Goal: Task Accomplishment & Management: Manage account settings

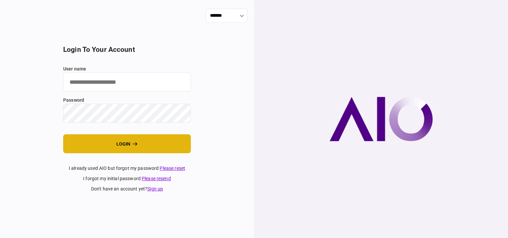
type input "****"
click at [108, 138] on button "login" at bounding box center [127, 143] width 128 height 19
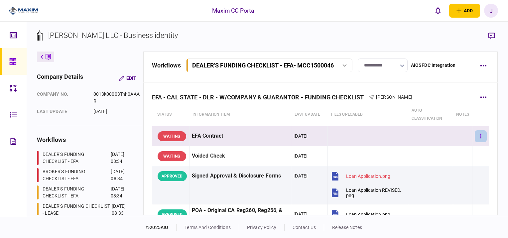
click at [481, 138] on button "button" at bounding box center [481, 136] width 12 height 12
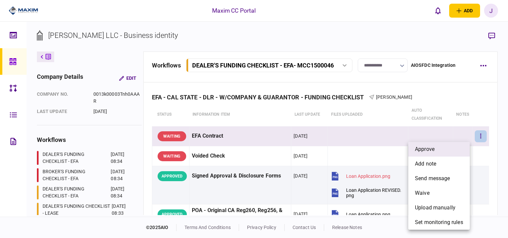
click at [454, 145] on li "approve" at bounding box center [439, 149] width 62 height 15
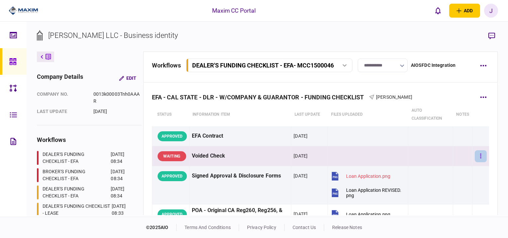
click at [475, 155] on button "button" at bounding box center [481, 156] width 12 height 12
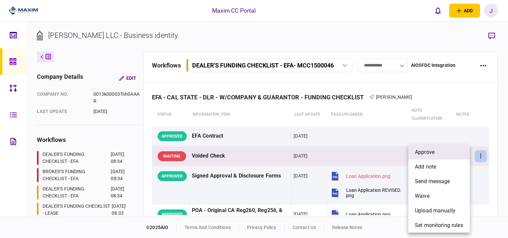
click at [443, 157] on li "approve" at bounding box center [439, 152] width 62 height 15
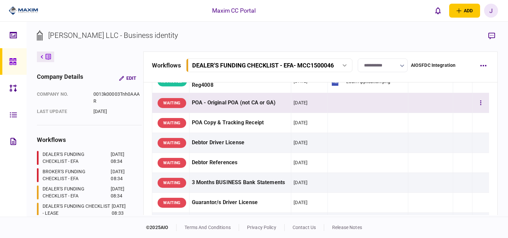
scroll to position [100, 0]
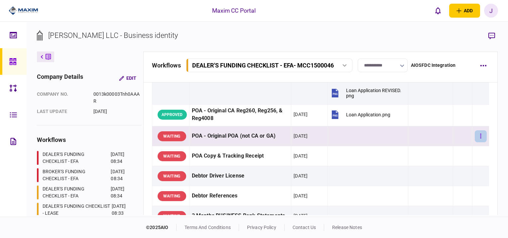
click at [481, 137] on button "button" at bounding box center [481, 136] width 12 height 12
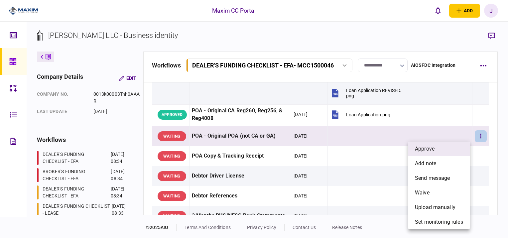
click at [454, 150] on li "approve" at bounding box center [439, 149] width 62 height 15
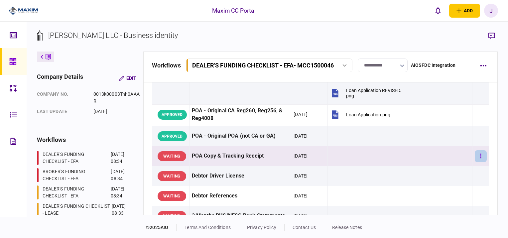
click at [475, 156] on button "button" at bounding box center [481, 156] width 12 height 12
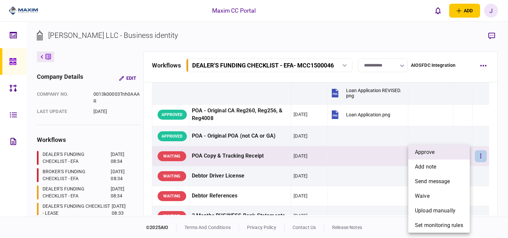
click at [447, 158] on li "approve" at bounding box center [439, 152] width 62 height 15
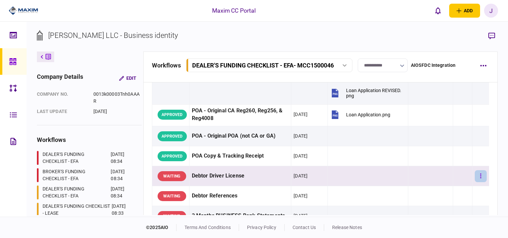
click at [477, 177] on button "button" at bounding box center [481, 176] width 12 height 12
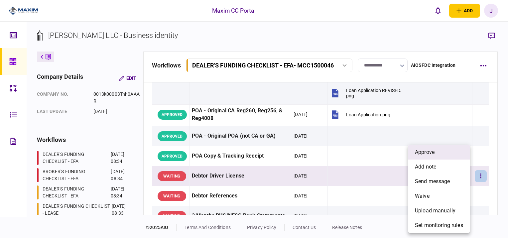
click at [429, 158] on li "approve" at bounding box center [439, 152] width 62 height 15
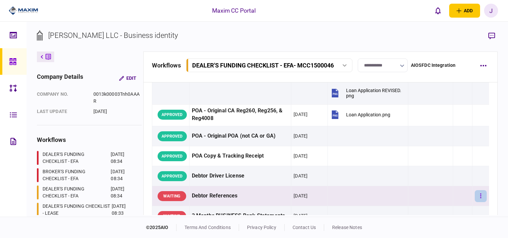
click at [479, 195] on button "button" at bounding box center [481, 196] width 12 height 12
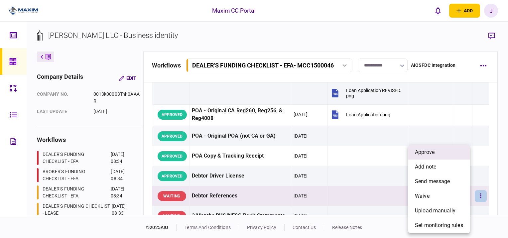
click at [434, 158] on li "approve" at bounding box center [439, 152] width 62 height 15
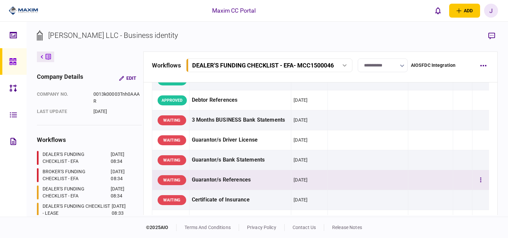
scroll to position [199, 0]
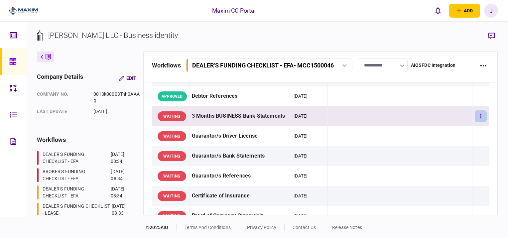
click at [477, 117] on button "button" at bounding box center [481, 116] width 12 height 12
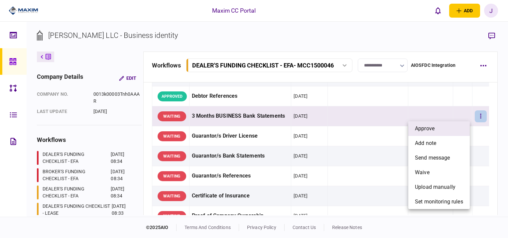
click at [439, 130] on li "approve" at bounding box center [439, 128] width 62 height 15
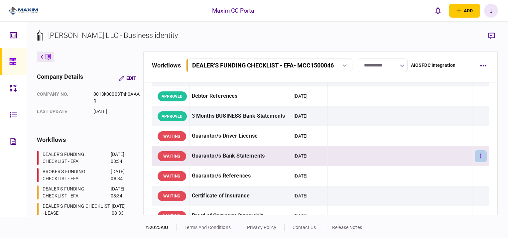
click at [478, 158] on button "button" at bounding box center [481, 156] width 12 height 12
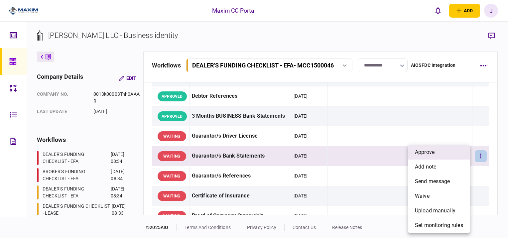
click at [437, 147] on li "approve" at bounding box center [439, 152] width 62 height 15
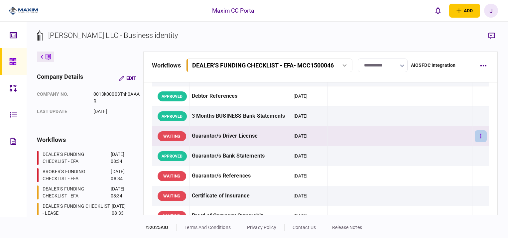
click at [478, 136] on button "button" at bounding box center [481, 136] width 12 height 12
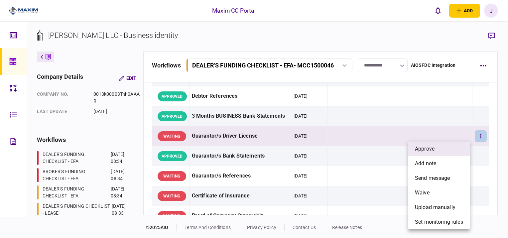
click at [436, 149] on li "approve" at bounding box center [439, 149] width 62 height 15
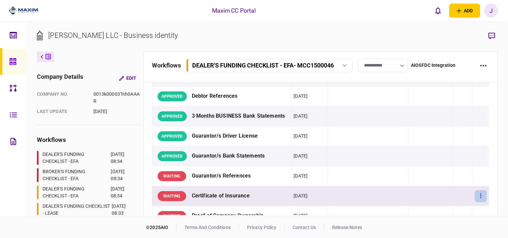
click at [477, 198] on button "button" at bounding box center [481, 196] width 12 height 12
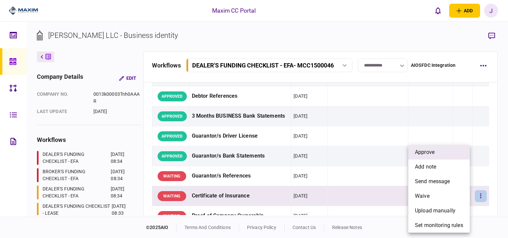
click at [439, 153] on li "approve" at bounding box center [439, 152] width 62 height 15
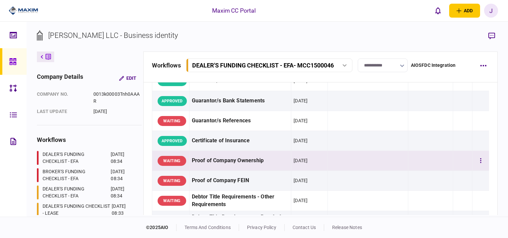
scroll to position [266, 0]
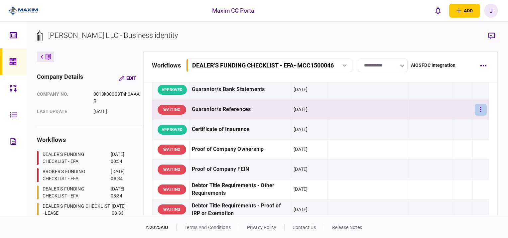
click at [475, 108] on button "button" at bounding box center [481, 110] width 12 height 12
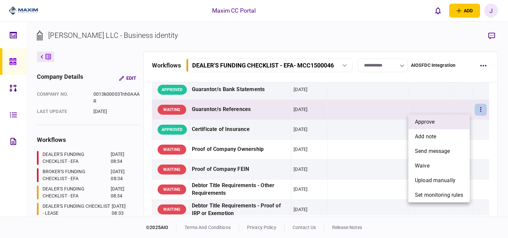
click at [451, 124] on li "approve" at bounding box center [439, 122] width 62 height 15
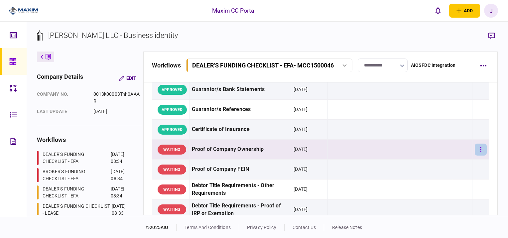
click at [475, 150] on button "button" at bounding box center [481, 150] width 12 height 12
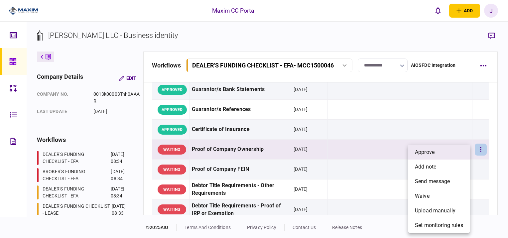
click at [441, 151] on li "approve" at bounding box center [439, 152] width 62 height 15
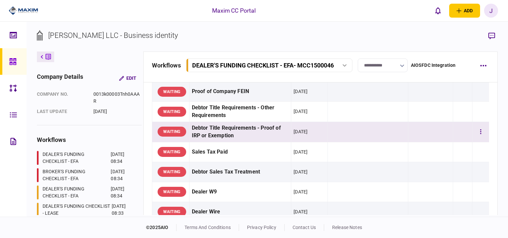
scroll to position [332, 0]
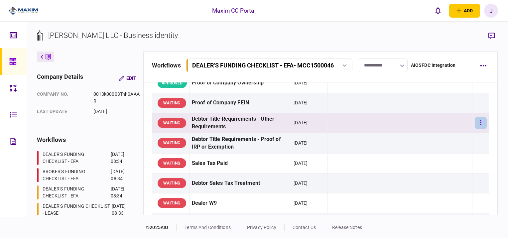
click at [475, 117] on button "button" at bounding box center [481, 123] width 12 height 12
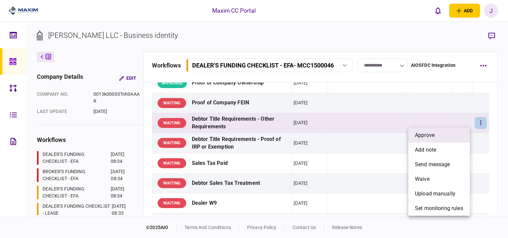
click at [440, 140] on li "approve" at bounding box center [439, 135] width 62 height 15
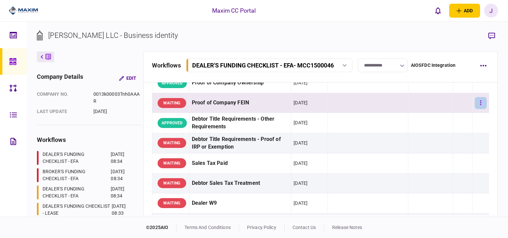
click at [475, 101] on button "button" at bounding box center [481, 103] width 12 height 12
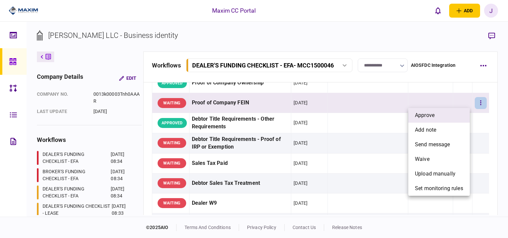
click at [450, 116] on li "approve" at bounding box center [439, 115] width 62 height 15
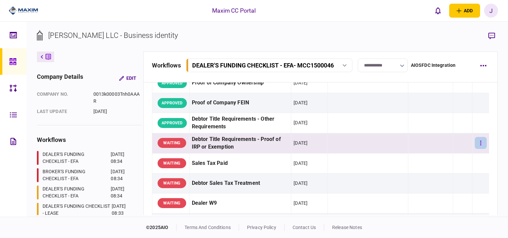
click at [475, 144] on button "button" at bounding box center [481, 143] width 12 height 12
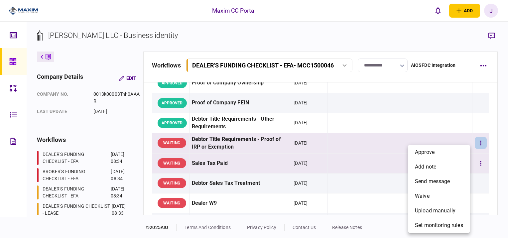
click at [450, 154] on li "approve" at bounding box center [439, 152] width 62 height 15
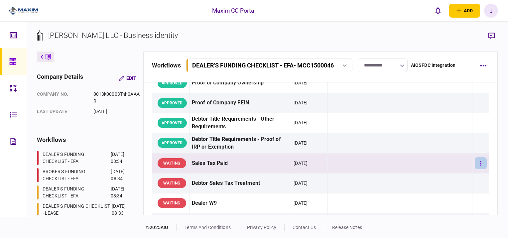
click at [477, 165] on button "button" at bounding box center [481, 163] width 12 height 12
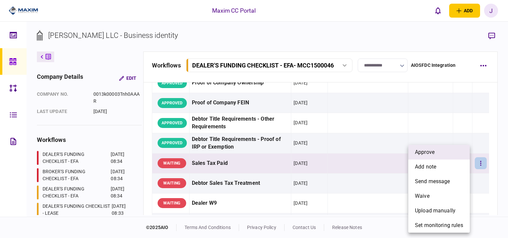
click at [441, 154] on li "approve" at bounding box center [439, 152] width 62 height 15
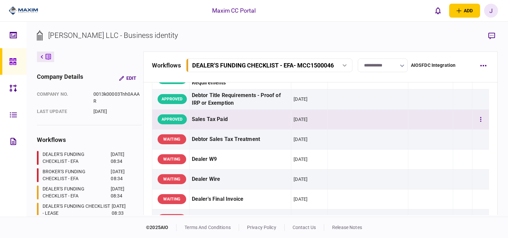
scroll to position [399, 0]
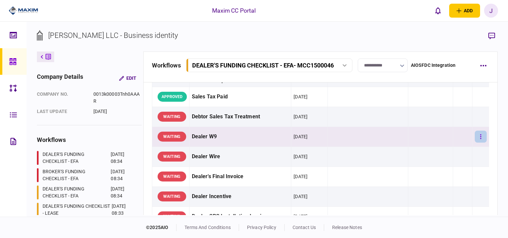
click at [475, 133] on button "button" at bounding box center [481, 137] width 12 height 12
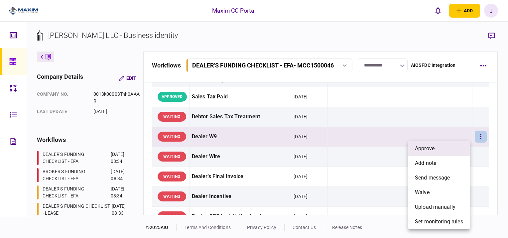
click at [442, 148] on li "approve" at bounding box center [439, 148] width 62 height 15
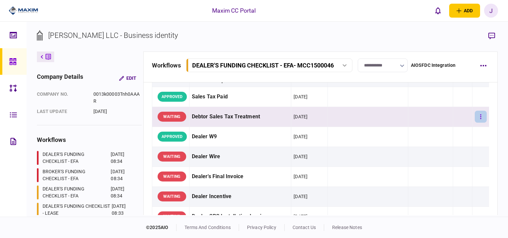
click at [480, 117] on icon "button" at bounding box center [480, 116] width 1 height 5
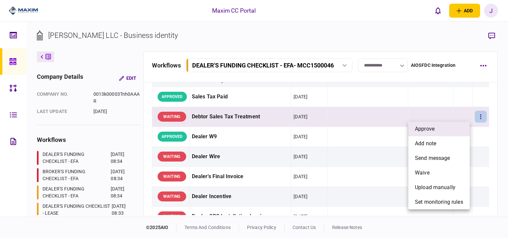
click at [444, 132] on li "approve" at bounding box center [439, 129] width 62 height 15
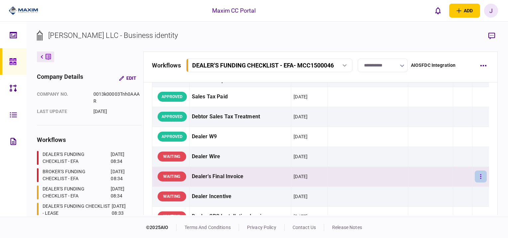
click at [480, 174] on icon "button" at bounding box center [480, 176] width 1 height 5
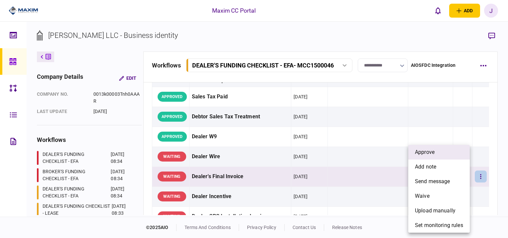
click at [438, 149] on li "approve" at bounding box center [439, 152] width 62 height 15
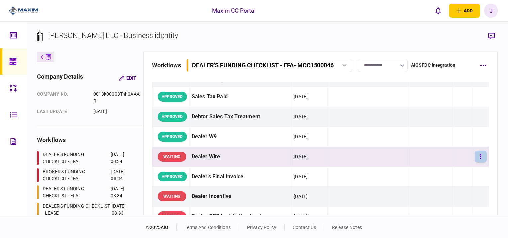
click at [475, 153] on button "button" at bounding box center [481, 157] width 12 height 12
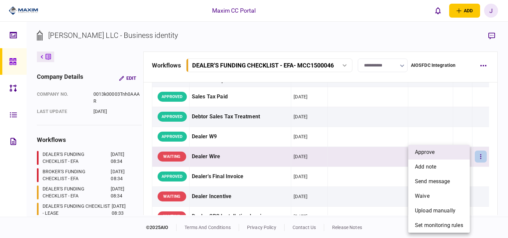
click at [424, 154] on span "approve" at bounding box center [425, 152] width 20 height 8
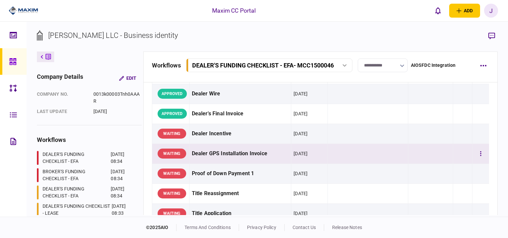
scroll to position [465, 0]
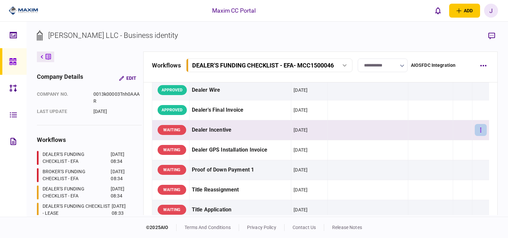
click at [475, 129] on button "button" at bounding box center [481, 130] width 12 height 12
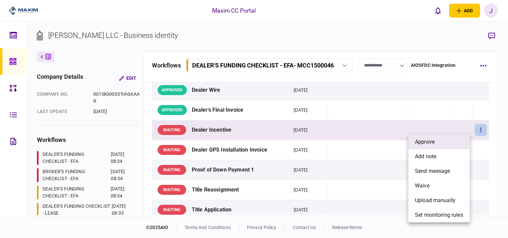
click at [438, 144] on li "approve" at bounding box center [439, 142] width 62 height 15
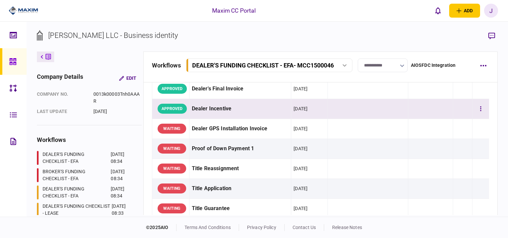
scroll to position [499, 0]
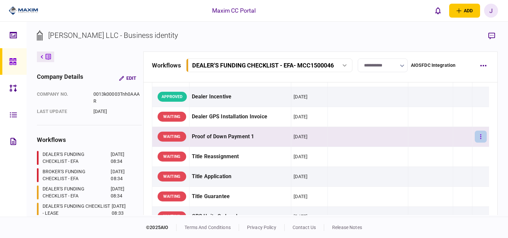
click at [475, 137] on button "button" at bounding box center [481, 137] width 12 height 12
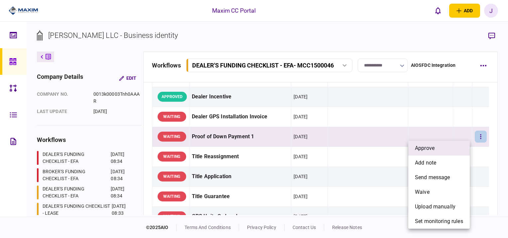
click at [442, 153] on li "approve" at bounding box center [439, 148] width 62 height 15
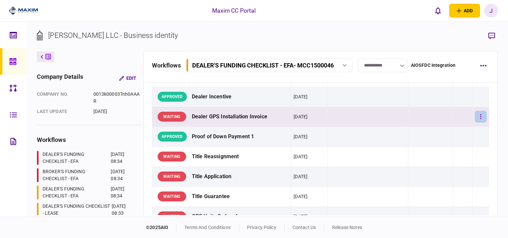
click at [475, 116] on button "button" at bounding box center [481, 117] width 12 height 12
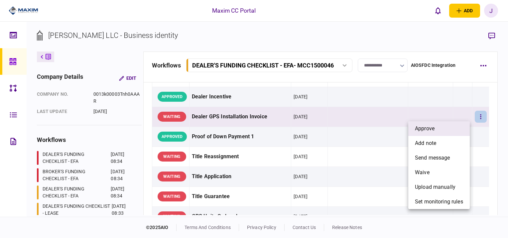
click at [435, 131] on li "approve" at bounding box center [439, 128] width 62 height 15
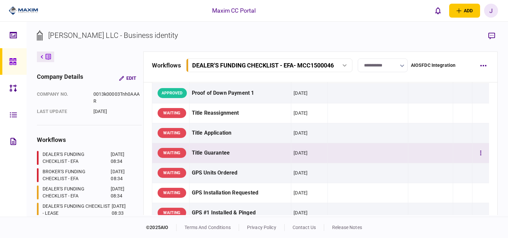
scroll to position [565, 0]
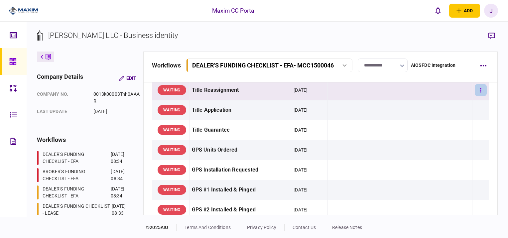
click at [478, 93] on button "button" at bounding box center [481, 90] width 12 height 12
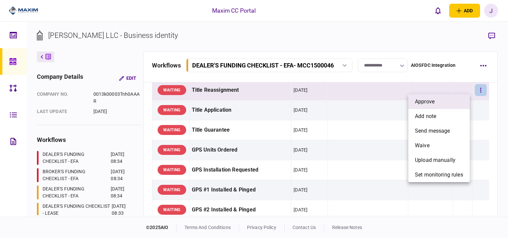
click at [429, 105] on span "approve" at bounding box center [425, 102] width 20 height 8
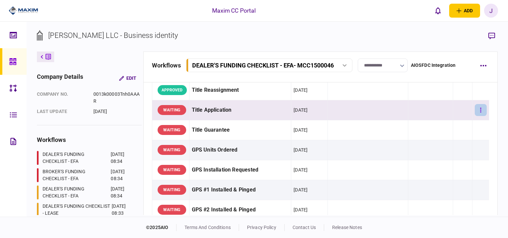
click at [480, 109] on icon "button" at bounding box center [480, 110] width 1 height 6
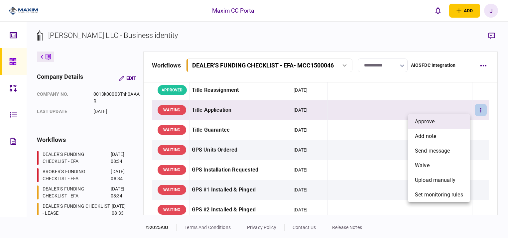
click at [454, 116] on li "approve" at bounding box center [439, 121] width 62 height 15
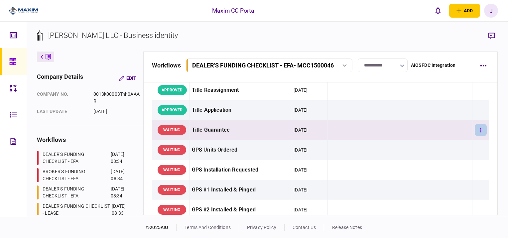
click at [475, 124] on button "button" at bounding box center [481, 130] width 12 height 12
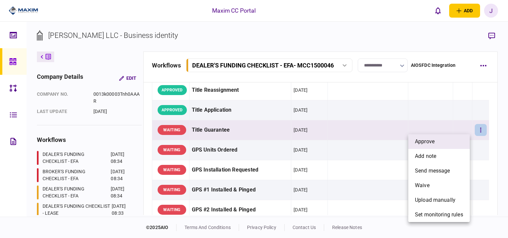
click at [455, 139] on li "approve" at bounding box center [439, 141] width 62 height 15
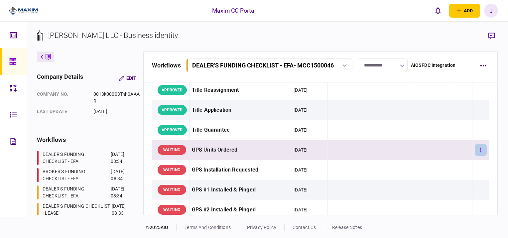
click at [480, 149] on button "button" at bounding box center [481, 150] width 12 height 12
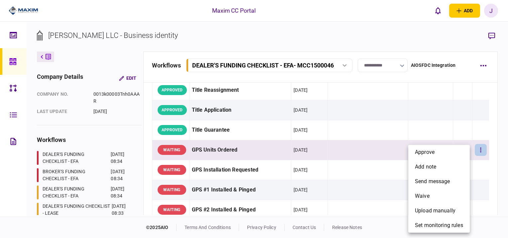
click at [440, 154] on li "approve" at bounding box center [439, 152] width 62 height 15
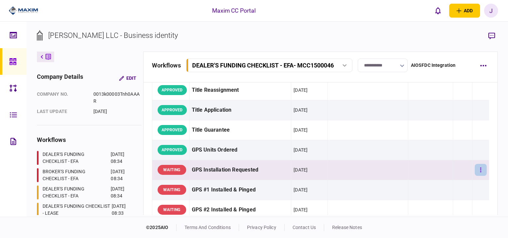
click at [477, 170] on button "button" at bounding box center [481, 170] width 12 height 12
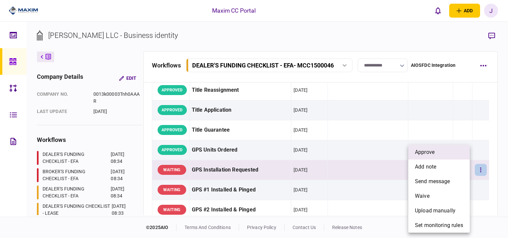
click at [433, 152] on span "approve" at bounding box center [425, 152] width 20 height 8
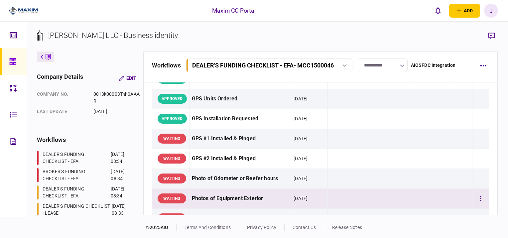
scroll to position [632, 0]
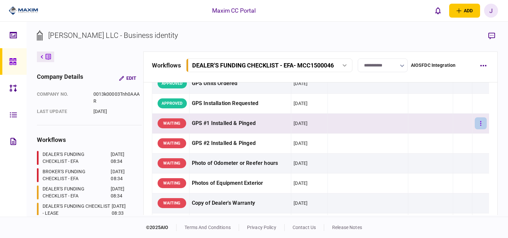
click at [475, 124] on button "button" at bounding box center [481, 123] width 12 height 12
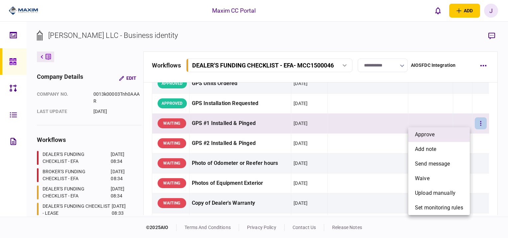
click at [441, 138] on li "approve" at bounding box center [439, 134] width 62 height 15
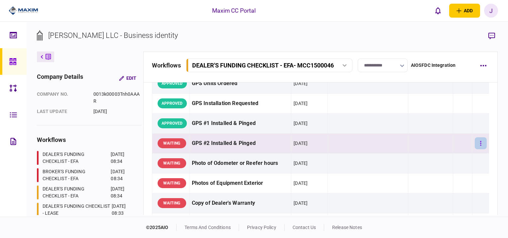
click at [478, 141] on button "button" at bounding box center [481, 143] width 12 height 12
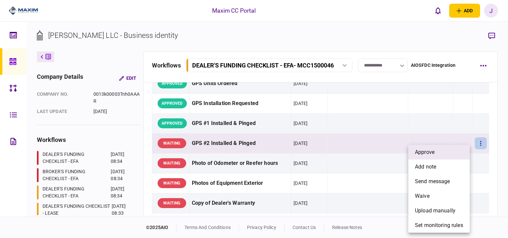
click at [443, 152] on li "approve" at bounding box center [439, 152] width 62 height 15
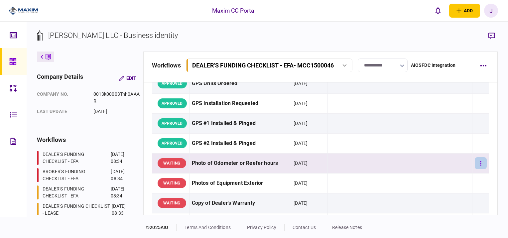
click at [477, 163] on button "button" at bounding box center [481, 163] width 12 height 12
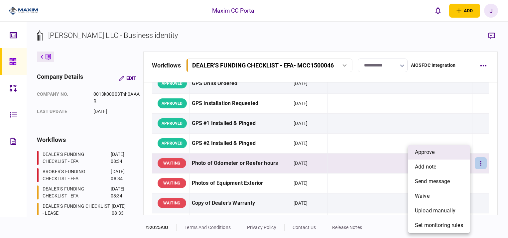
click at [427, 155] on span "approve" at bounding box center [425, 152] width 20 height 8
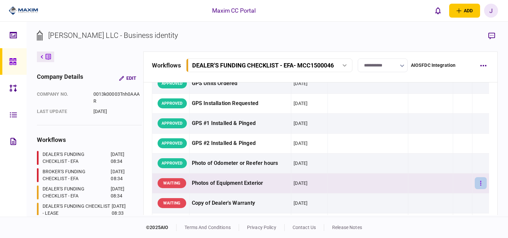
click at [477, 181] on button "button" at bounding box center [481, 183] width 12 height 12
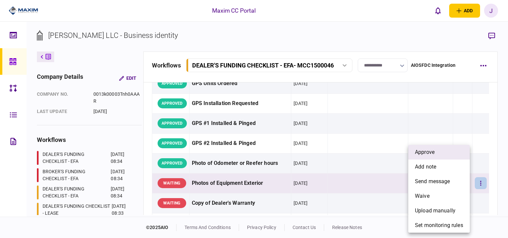
click at [448, 157] on li "approve" at bounding box center [439, 152] width 62 height 15
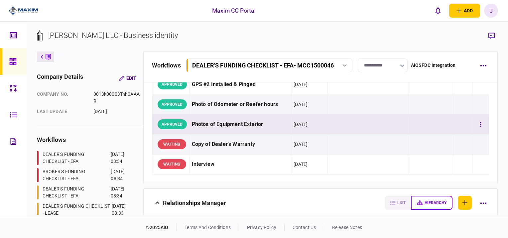
scroll to position [698, 0]
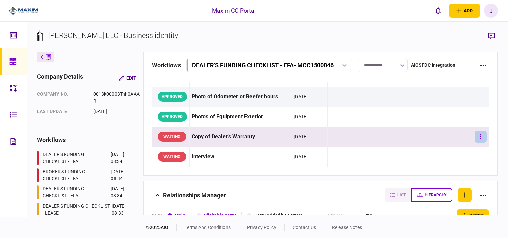
click at [475, 132] on button "button" at bounding box center [481, 137] width 12 height 12
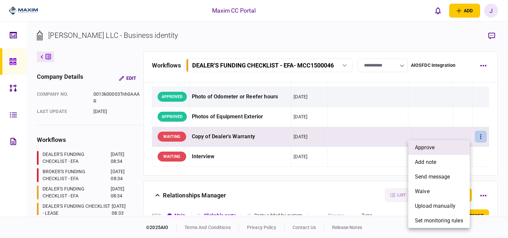
click at [443, 144] on li "approve" at bounding box center [439, 147] width 62 height 15
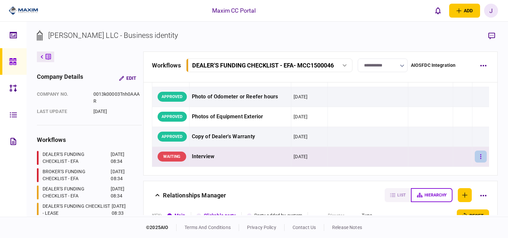
click at [479, 152] on button "button" at bounding box center [481, 157] width 12 height 12
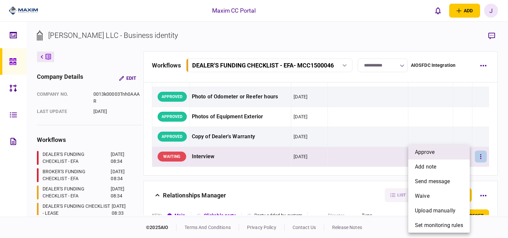
click at [449, 152] on li "approve" at bounding box center [439, 152] width 62 height 15
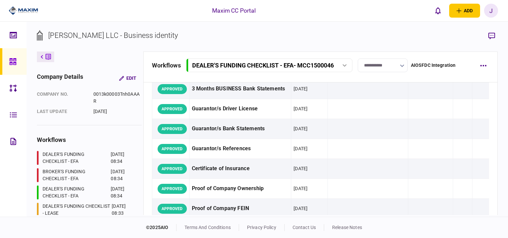
scroll to position [0, 0]
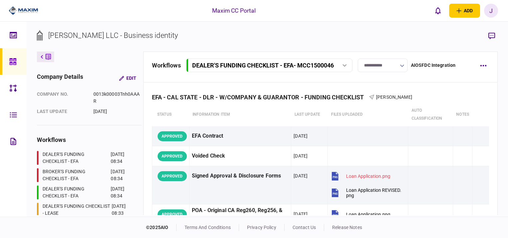
click at [7, 60] on link at bounding box center [13, 61] width 27 height 27
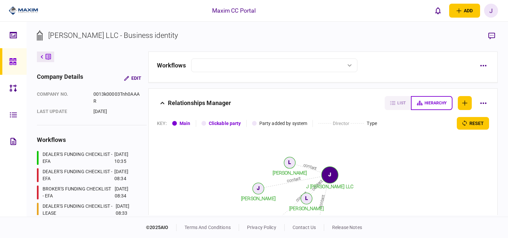
click at [352, 60] on button at bounding box center [274, 66] width 166 height 14
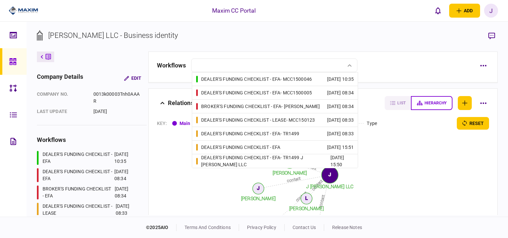
click at [230, 93] on div "DEALER'S FUNDING CHECKLIST - EFA - MCC1500005" at bounding box center [256, 92] width 111 height 7
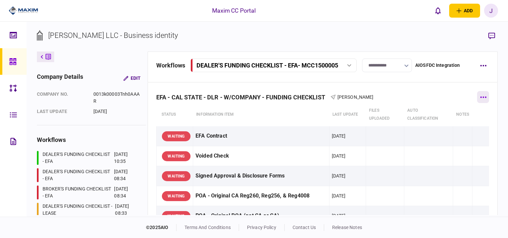
click at [484, 93] on button "button" at bounding box center [483, 97] width 12 height 12
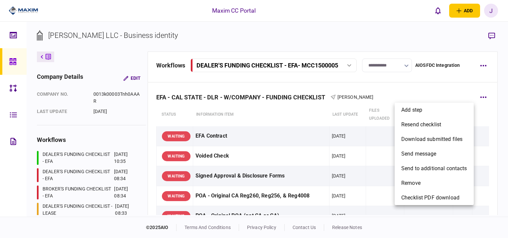
click at [482, 66] on div at bounding box center [254, 119] width 508 height 238
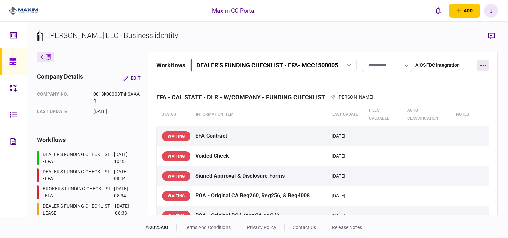
click at [486, 64] on button "button" at bounding box center [483, 66] width 12 height 12
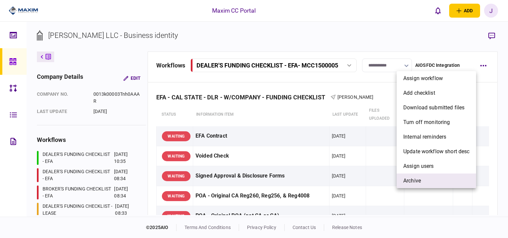
click at [427, 180] on li "archive" at bounding box center [436, 181] width 79 height 15
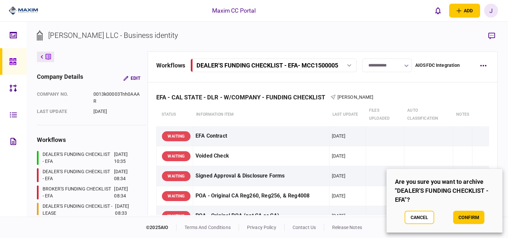
click at [474, 217] on button "confirm" at bounding box center [468, 217] width 31 height 13
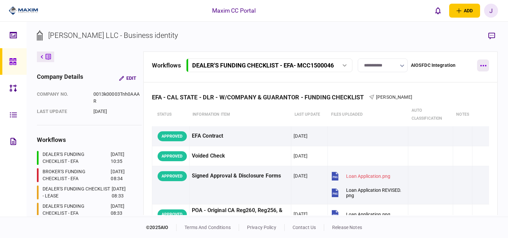
click at [484, 67] on button "button" at bounding box center [483, 66] width 12 height 12
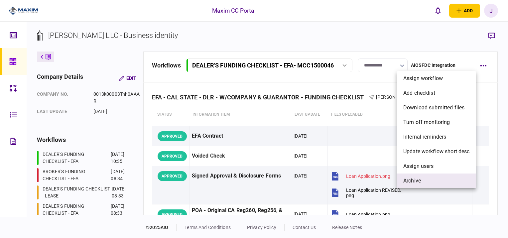
click at [418, 183] on span "archive" at bounding box center [412, 181] width 18 height 8
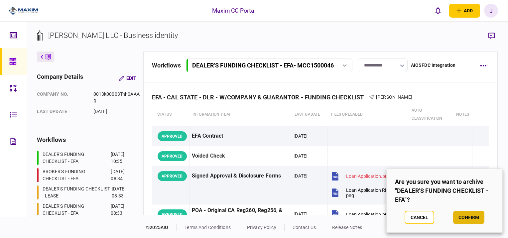
click at [469, 217] on button "confirm" at bounding box center [468, 217] width 31 height 13
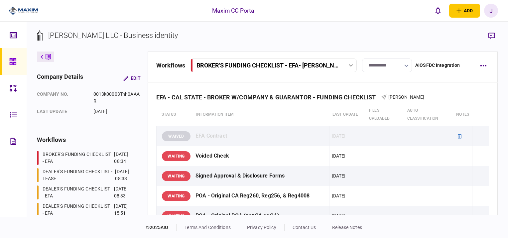
drag, startPoint x: 13, startPoint y: 61, endPoint x: 18, endPoint y: 61, distance: 4.3
click at [13, 61] on icon at bounding box center [12, 62] width 7 height 8
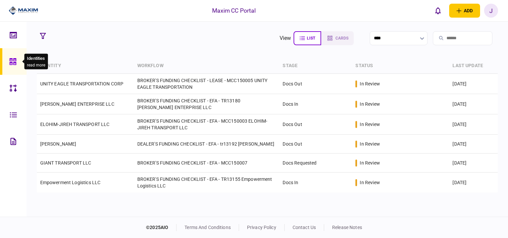
click at [12, 64] on icon at bounding box center [12, 61] width 7 height 7
click at [11, 60] on icon at bounding box center [12, 62] width 7 height 8
click at [11, 59] on icon at bounding box center [12, 61] width 7 height 7
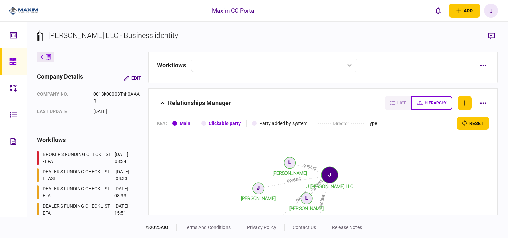
drag, startPoint x: 268, startPoint y: 63, endPoint x: 273, endPoint y: 64, distance: 5.1
click at [268, 63] on button at bounding box center [274, 66] width 166 height 14
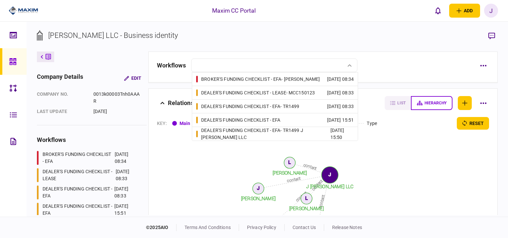
click at [288, 78] on div "BROKER'S FUNDING CHECKLIST - EFA - laura testing" at bounding box center [260, 79] width 119 height 7
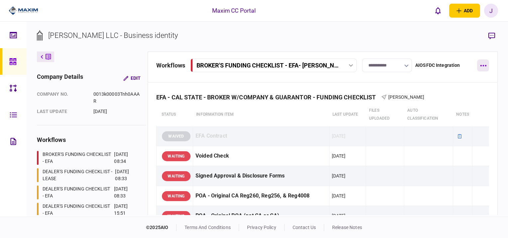
click at [481, 68] on button "button" at bounding box center [483, 66] width 12 height 12
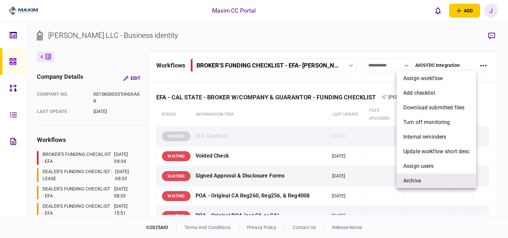
click at [449, 178] on li "archive" at bounding box center [436, 181] width 79 height 15
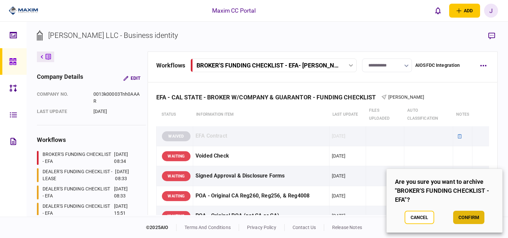
click at [476, 220] on button "confirm" at bounding box center [468, 217] width 31 height 13
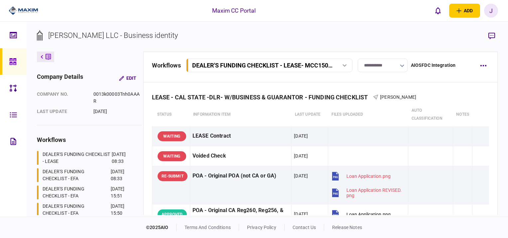
click at [489, 65] on div "**********" at bounding box center [320, 67] width 355 height 31
click at [478, 65] on button "button" at bounding box center [483, 66] width 12 height 12
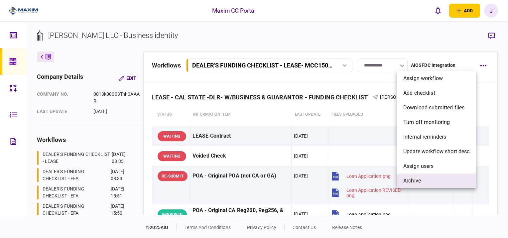
click at [436, 178] on li "archive" at bounding box center [436, 181] width 79 height 15
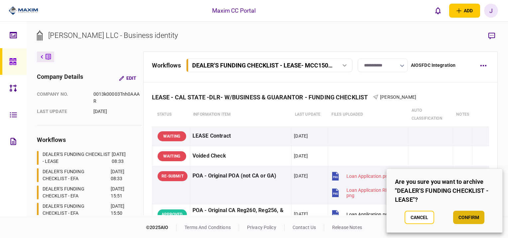
click at [469, 216] on button "confirm" at bounding box center [468, 217] width 31 height 13
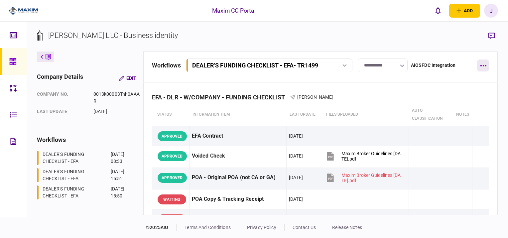
click at [483, 68] on button "button" at bounding box center [483, 66] width 12 height 12
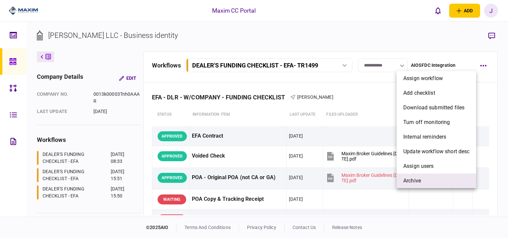
click at [430, 184] on li "archive" at bounding box center [436, 181] width 79 height 15
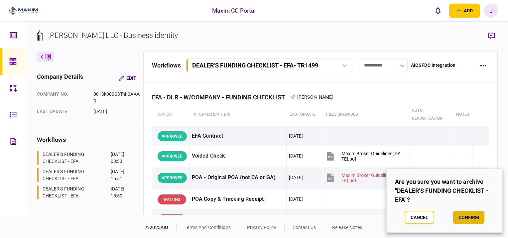
click at [467, 219] on button "confirm" at bounding box center [468, 217] width 31 height 13
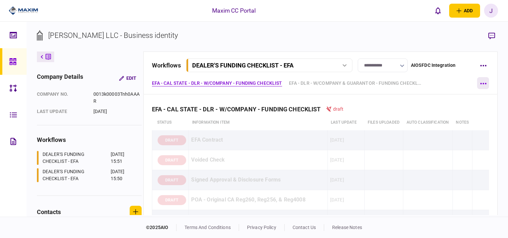
click at [484, 84] on icon "button" at bounding box center [483, 83] width 6 height 1
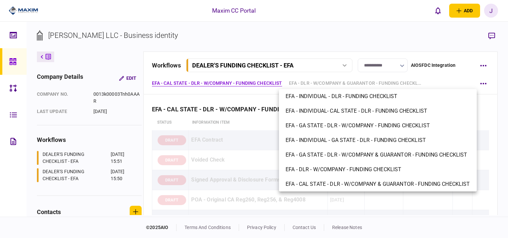
click at [405, 37] on div at bounding box center [254, 119] width 508 height 238
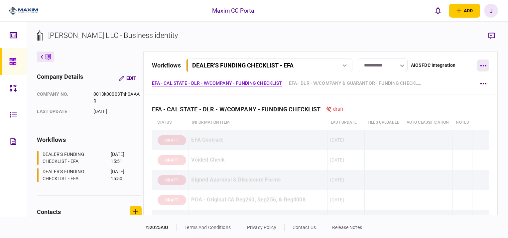
click at [482, 67] on button "button" at bounding box center [483, 66] width 12 height 12
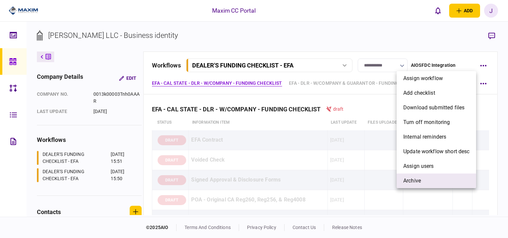
click at [438, 177] on li "archive" at bounding box center [436, 181] width 79 height 15
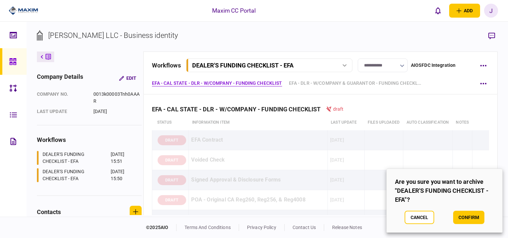
drag, startPoint x: 474, startPoint y: 224, endPoint x: 477, endPoint y: 187, distance: 37.0
click at [475, 223] on button "confirm" at bounding box center [468, 217] width 31 height 13
click at [477, 220] on footer "© 2025 AIO terms and conditions privacy policy contact us release notes" at bounding box center [254, 227] width 508 height 21
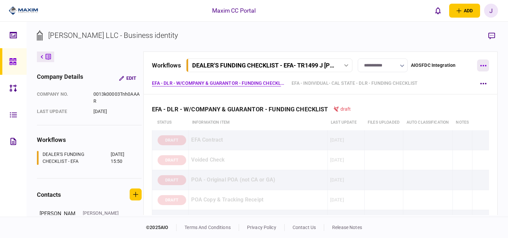
click at [480, 63] on button "button" at bounding box center [483, 66] width 12 height 12
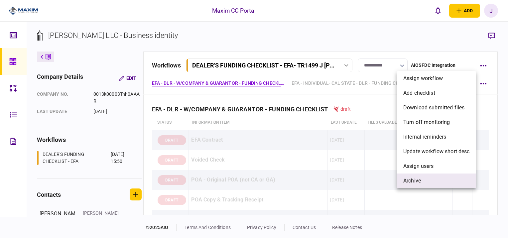
click at [437, 184] on li "archive" at bounding box center [436, 181] width 79 height 15
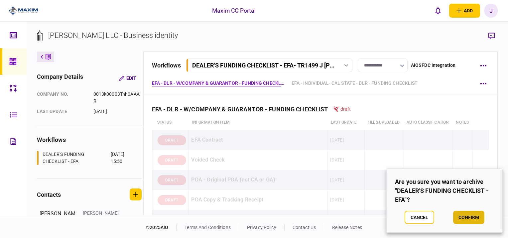
click at [473, 218] on button "confirm" at bounding box center [468, 217] width 31 height 13
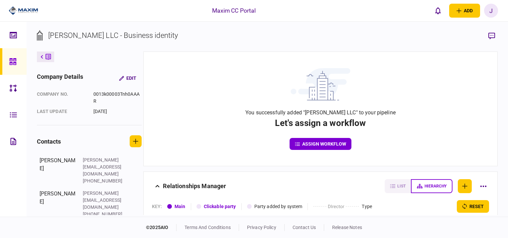
click at [11, 61] on icon at bounding box center [12, 61] width 7 height 7
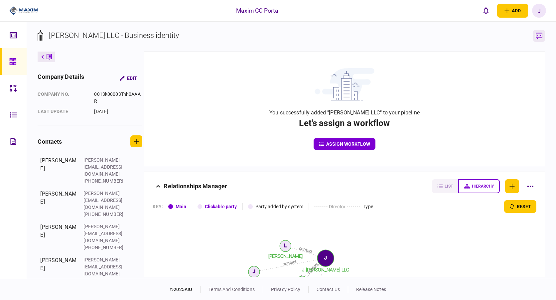
click at [536, 35] on icon "button" at bounding box center [539, 36] width 7 height 7
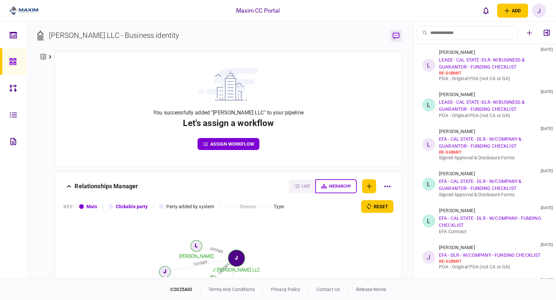
click at [396, 36] on icon "button" at bounding box center [396, 36] width 7 height 7
click at [547, 31] on icon "button" at bounding box center [547, 33] width 6 height 6
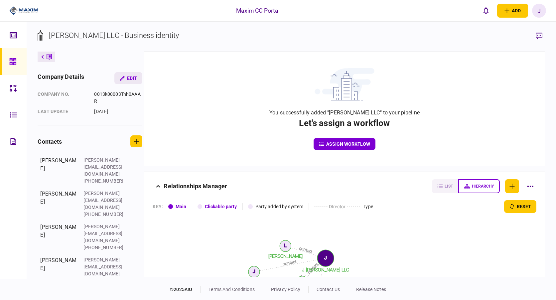
click at [129, 77] on button "Edit" at bounding box center [128, 78] width 28 height 12
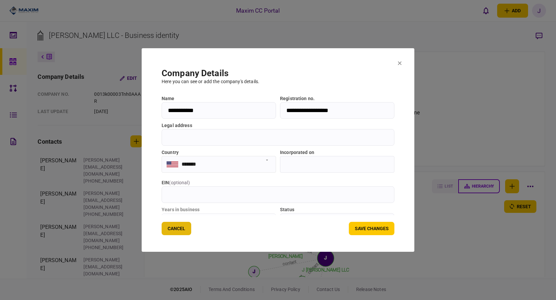
click at [172, 226] on button "Cancel" at bounding box center [177, 228] width 30 height 13
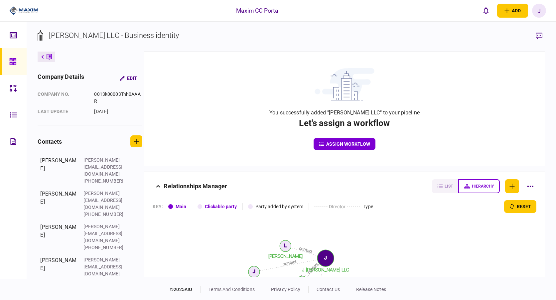
click at [209, 140] on section "You successfully added "[PERSON_NAME] LLC" to your pipeline Let's assign a work…" at bounding box center [344, 109] width 400 height 114
